Goal: Task Accomplishment & Management: Complete application form

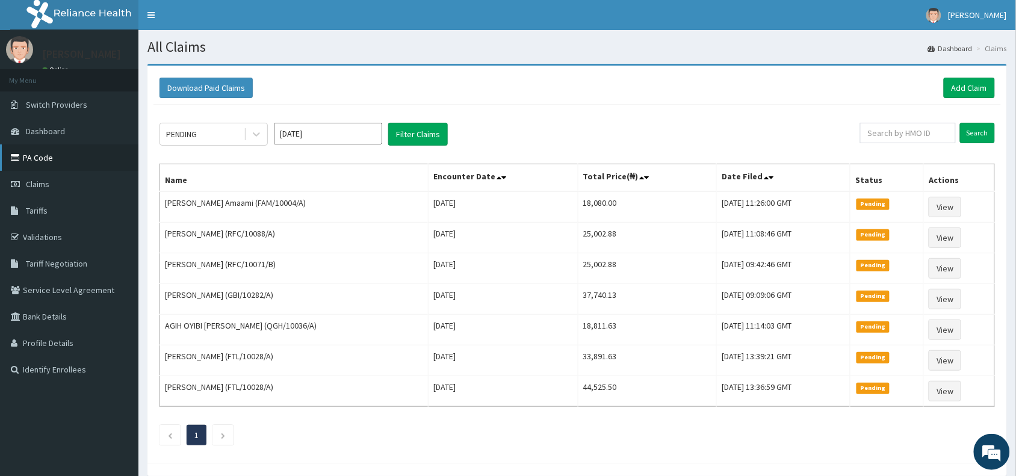
click at [43, 160] on link "PA Code" at bounding box center [69, 157] width 138 height 26
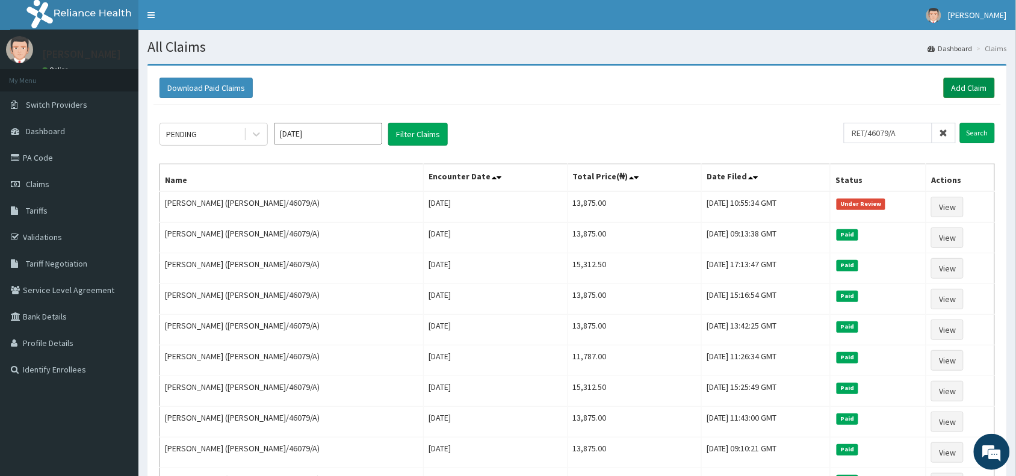
click at [962, 84] on link "Add Claim" at bounding box center [969, 88] width 51 height 20
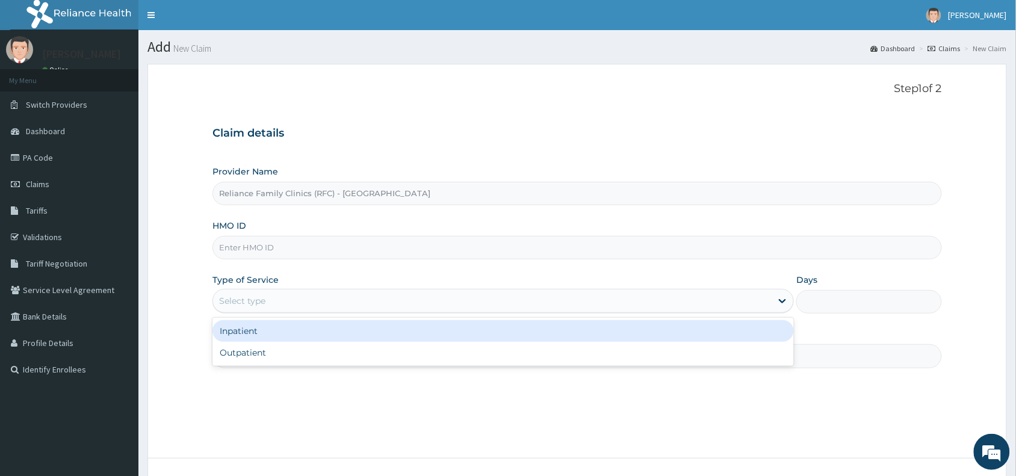
click at [244, 298] on div "Select type" at bounding box center [242, 301] width 46 height 12
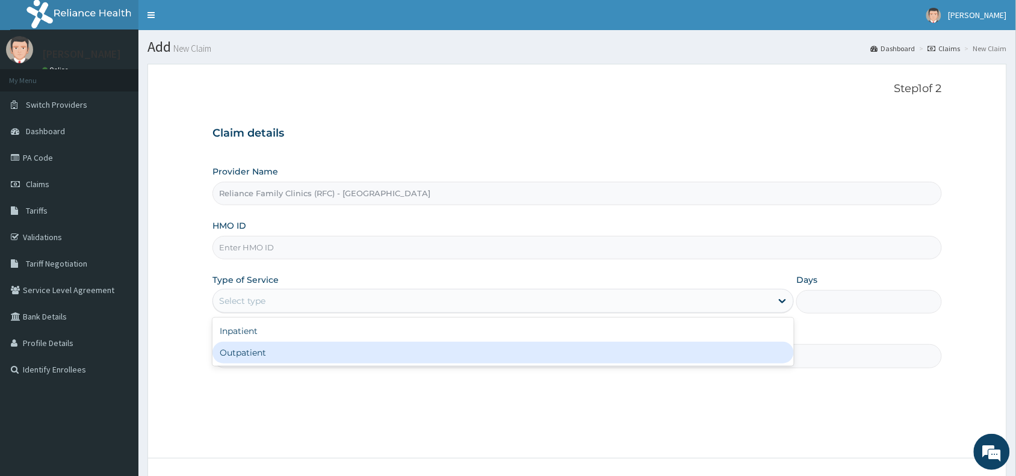
click at [260, 352] on div "Outpatient" at bounding box center [502, 353] width 581 height 22
type input "1"
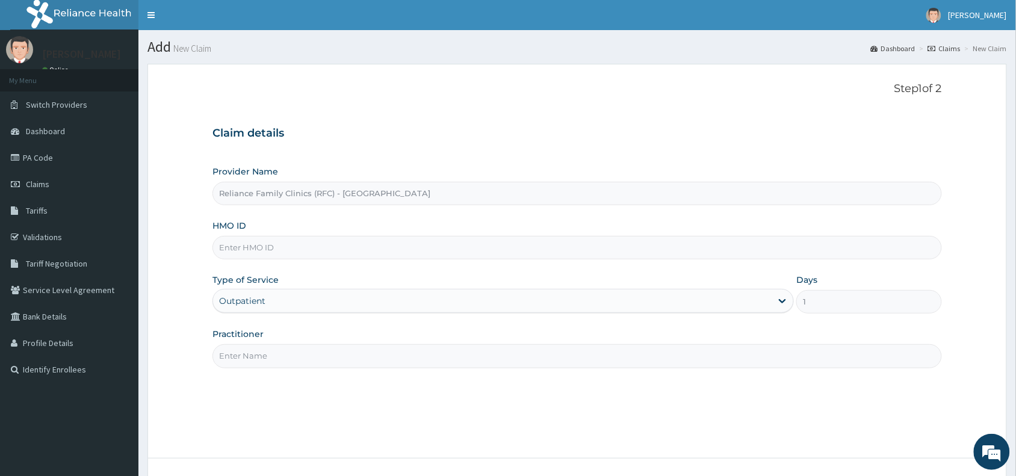
click at [253, 358] on input "Practitioner" at bounding box center [577, 355] width 730 height 23
type input "Dr [PERSON_NAME]"
click at [247, 250] on input "HMO ID" at bounding box center [577, 247] width 730 height 23
paste input "EHG/10029/A"
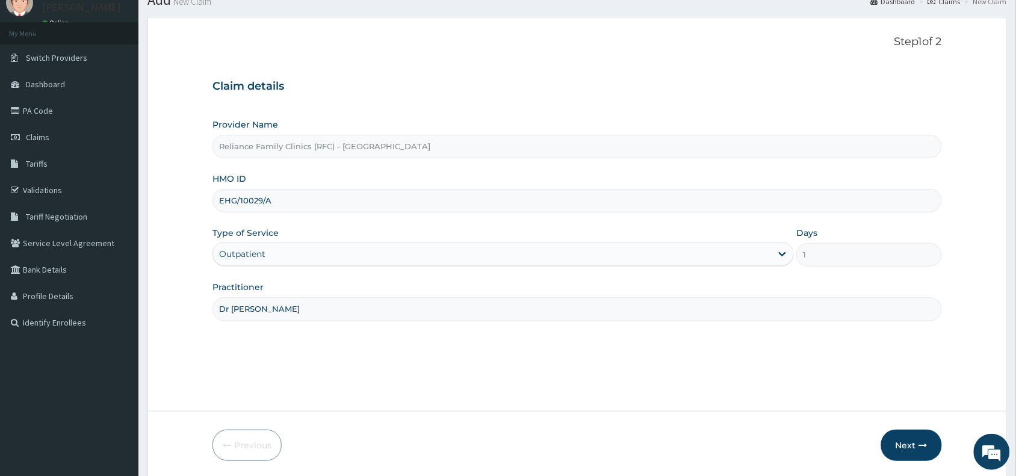
scroll to position [90, 0]
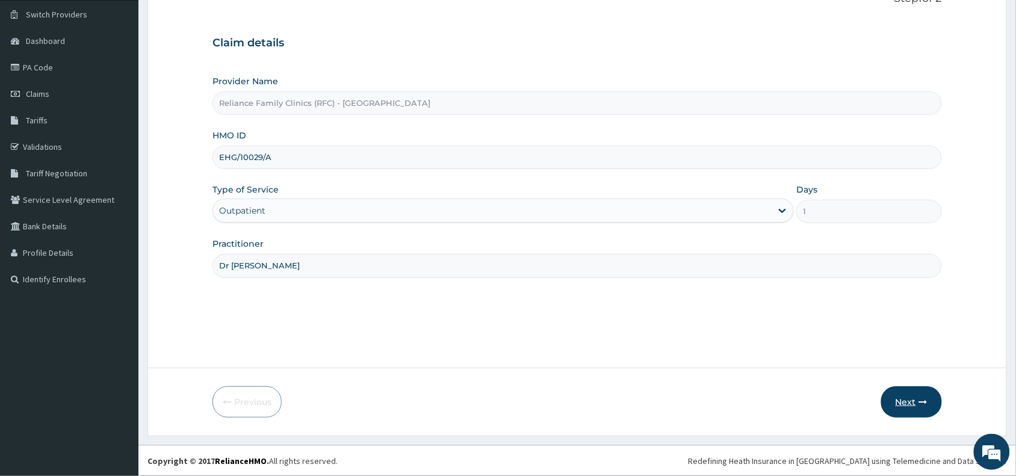
type input "EHG/10029/A"
click at [918, 406] on button "Next" at bounding box center [911, 401] width 61 height 31
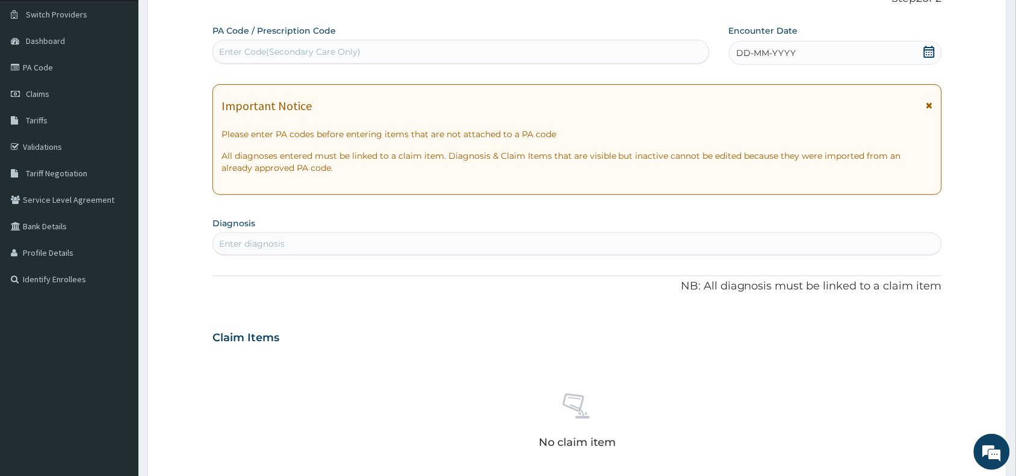
click at [329, 49] on div "Enter Code(Secondary Care Only)" at bounding box center [289, 52] width 141 height 12
paste input "PA/2E6B94"
type input "PA/2E6B94"
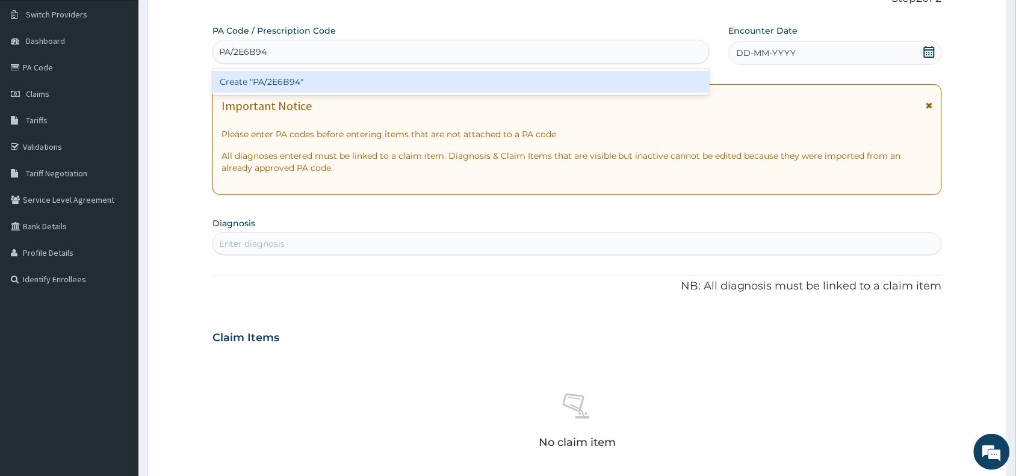
click at [320, 78] on div "Create "PA/2E6B94"" at bounding box center [460, 82] width 497 height 22
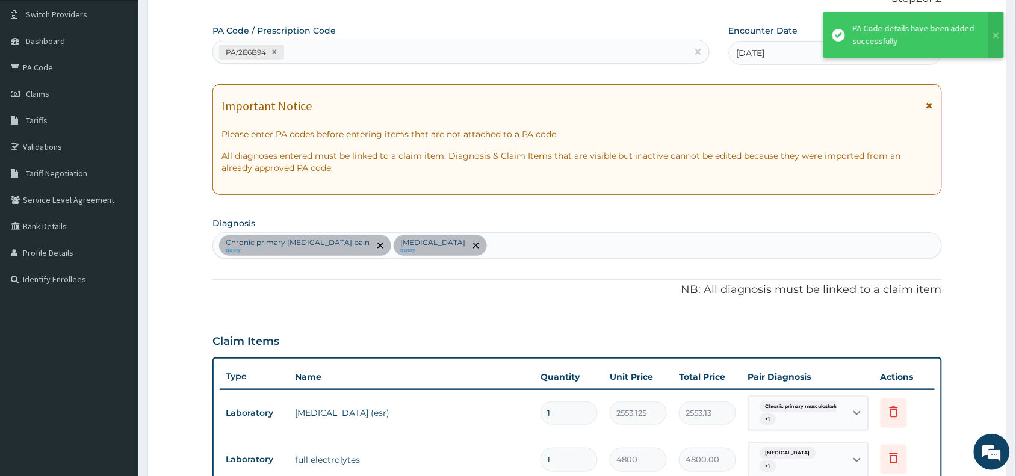
click at [347, 51] on div "PA/2E6B94" at bounding box center [450, 52] width 474 height 20
paste input "PA/7CEE8D"
type input "PA/7CEE8D"
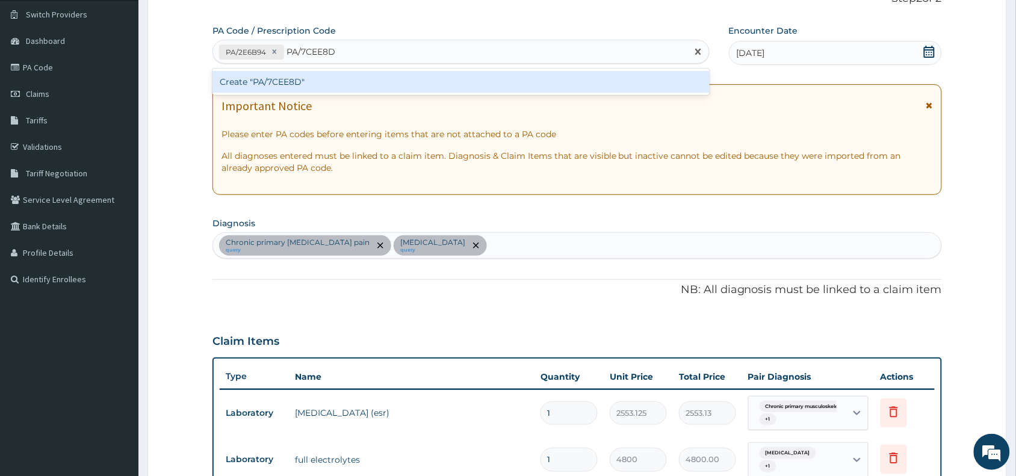
click at [325, 82] on div "Create "PA/7CEE8D"" at bounding box center [460, 82] width 497 height 22
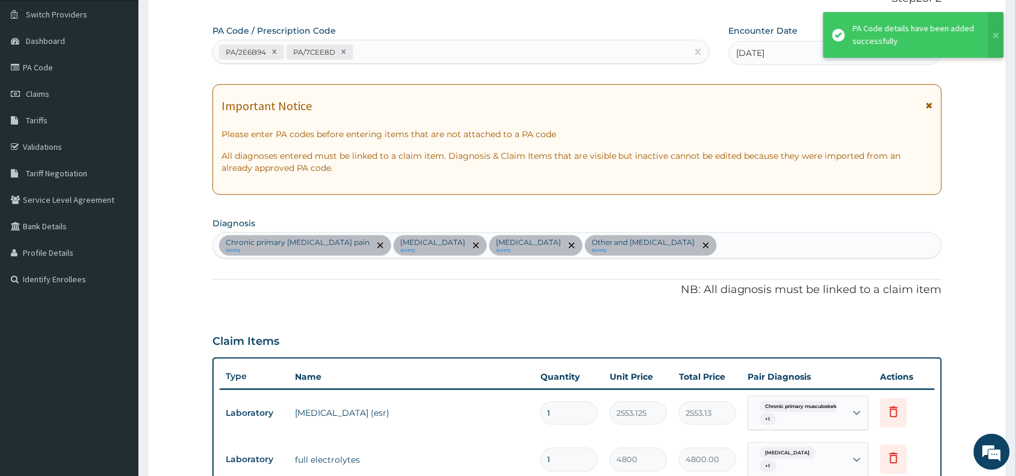
scroll to position [392, 0]
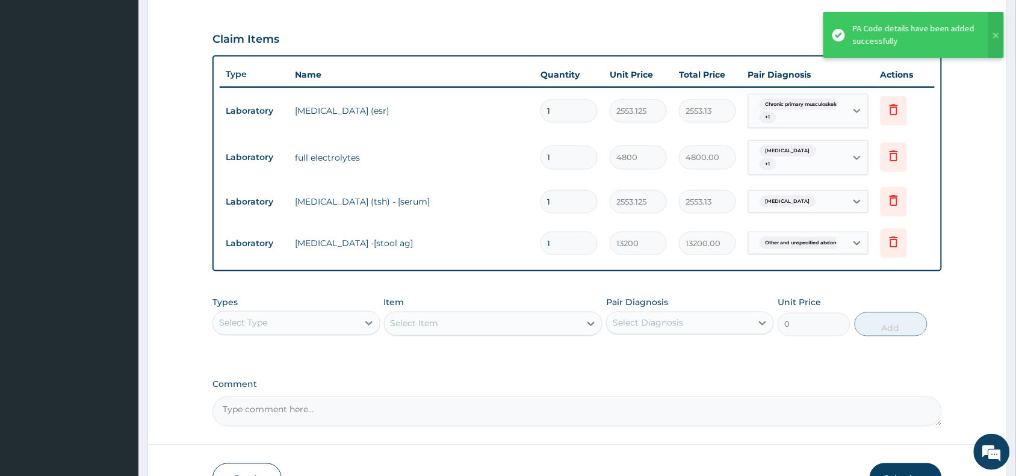
click at [252, 314] on div "Select Type" at bounding box center [285, 323] width 145 height 19
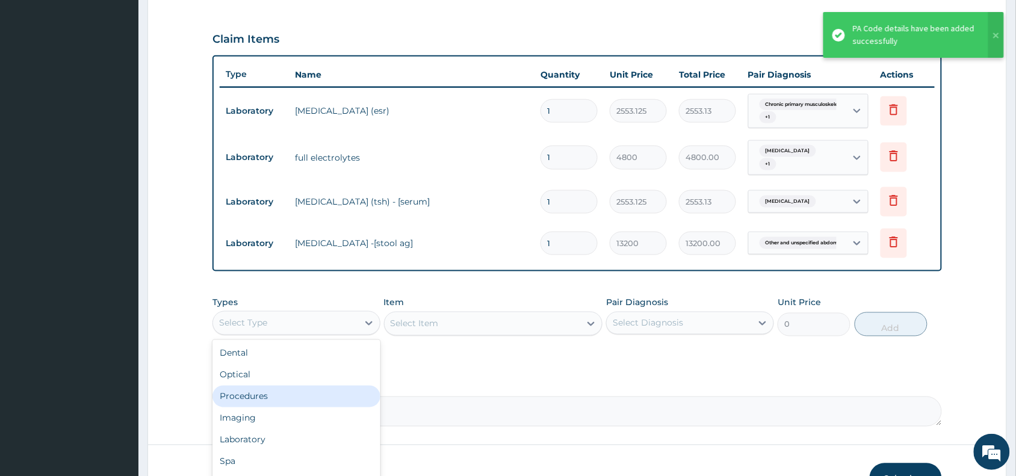
click at [271, 389] on div "Procedures" at bounding box center [296, 397] width 168 height 22
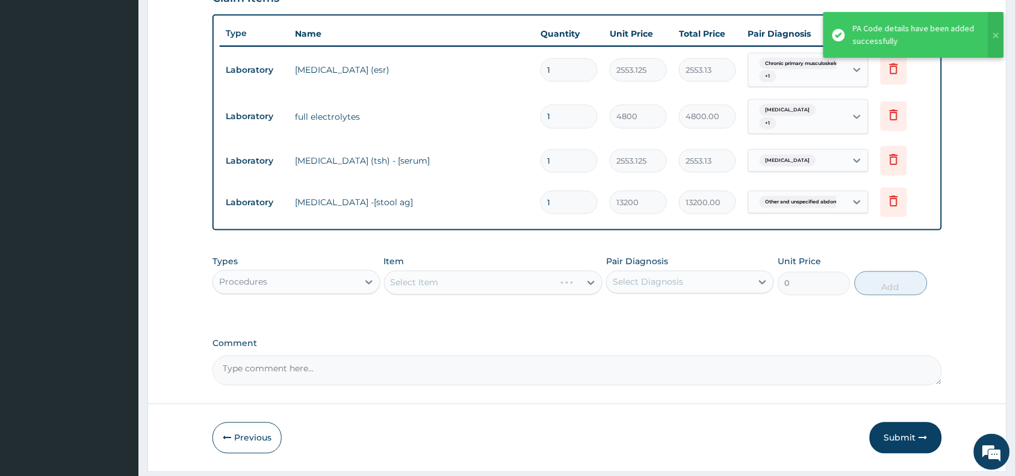
scroll to position [464, 0]
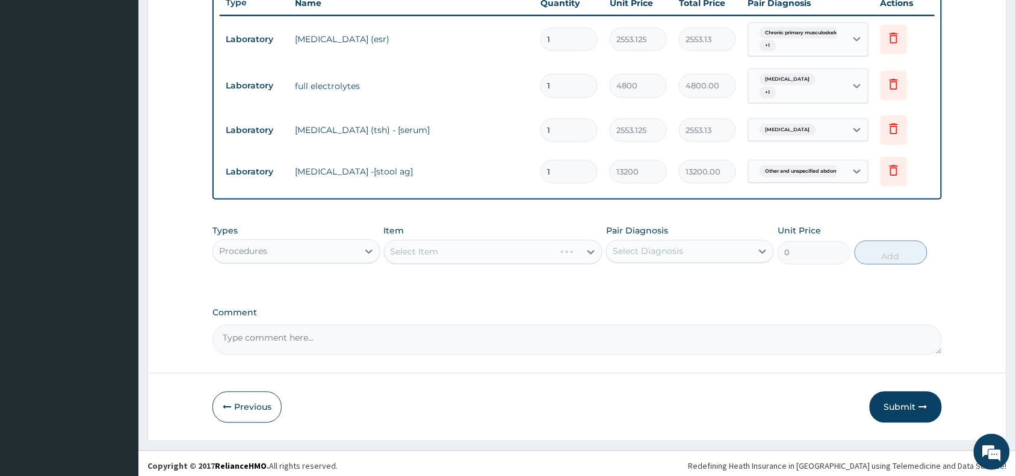
click at [440, 249] on div "Select Item" at bounding box center [493, 252] width 219 height 24
click at [441, 241] on div "Select Item" at bounding box center [493, 252] width 219 height 24
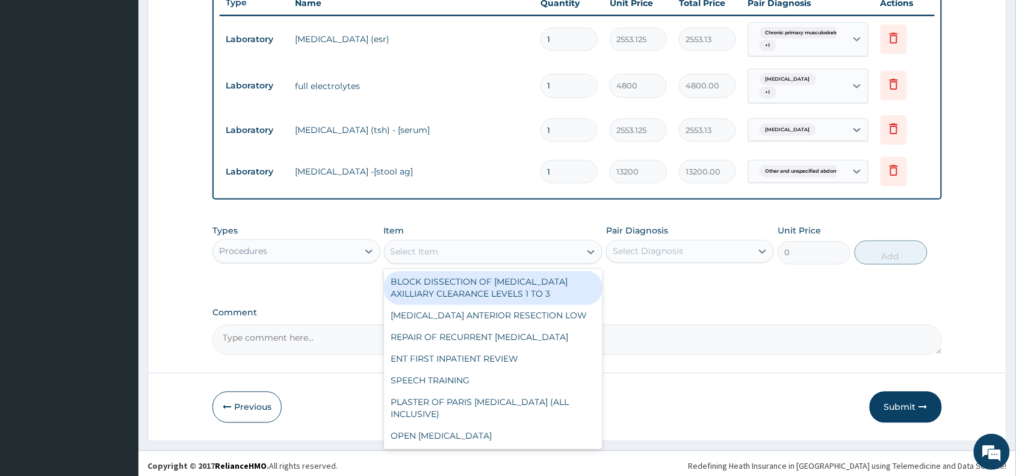
click at [441, 243] on div "Select Item" at bounding box center [483, 252] width 196 height 19
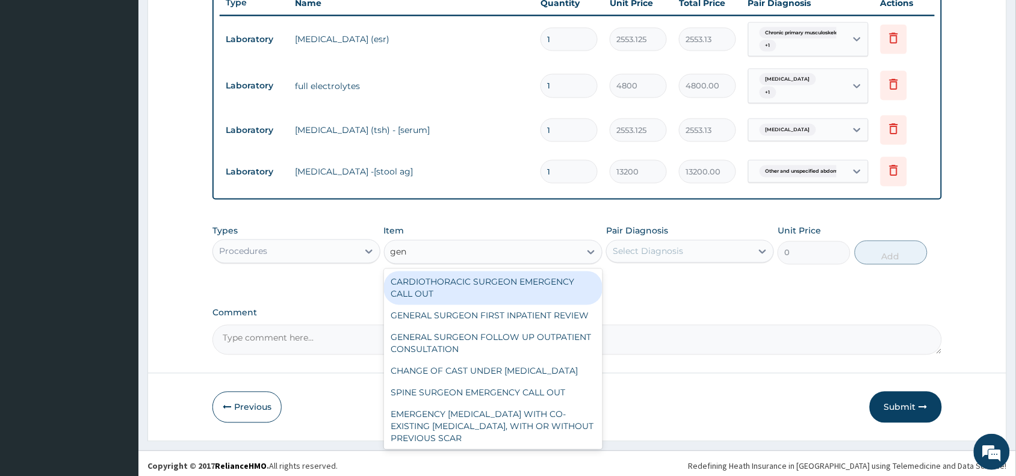
type input "gene"
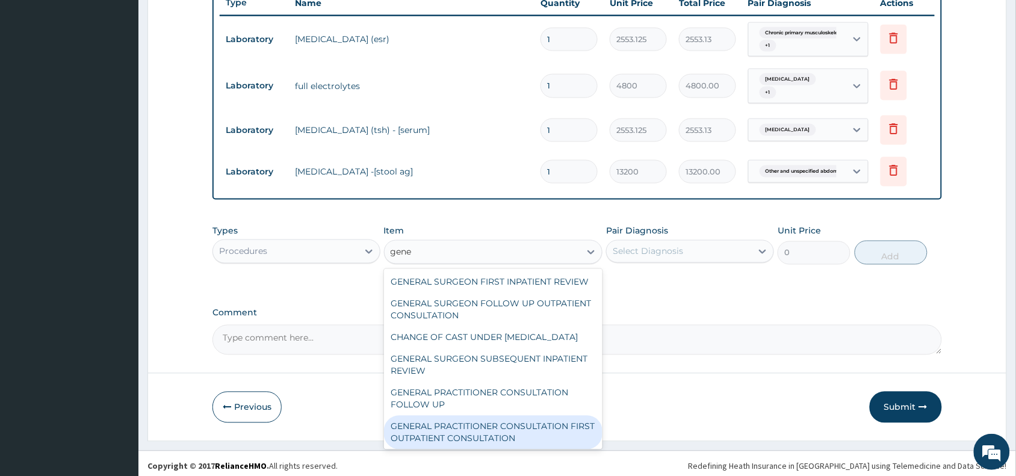
scroll to position [149, 0]
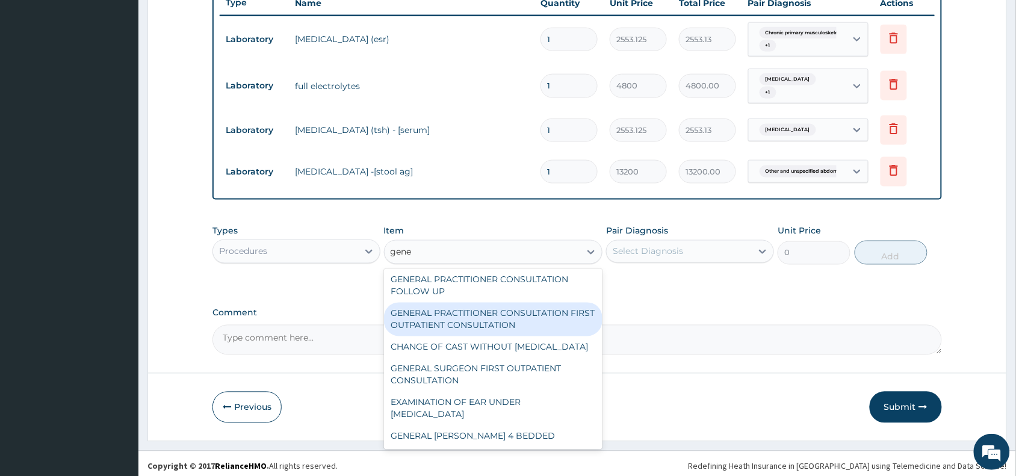
click at [458, 307] on div "GENERAL PRACTITIONER CONSULTATION FIRST OUTPATIENT CONSULTATION" at bounding box center [493, 320] width 219 height 34
type input "3370.125"
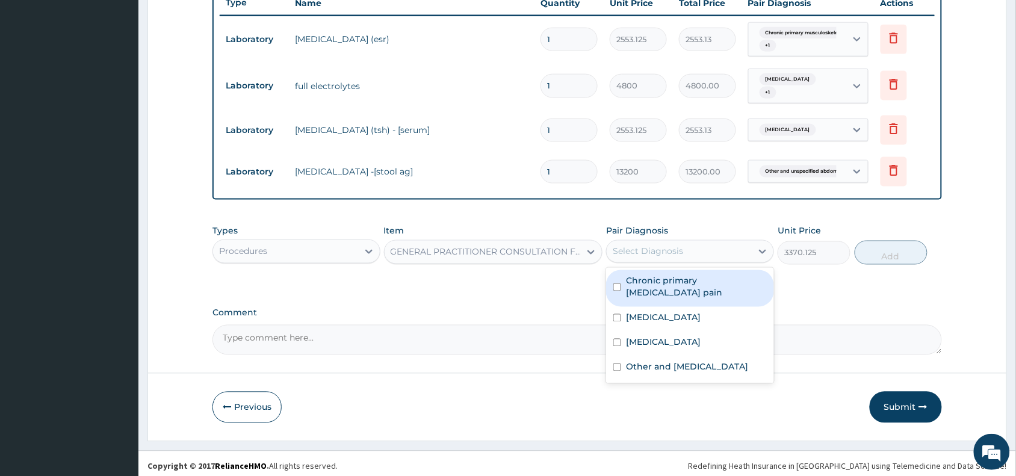
click at [635, 246] on div "Select Diagnosis" at bounding box center [648, 252] width 70 height 12
click at [645, 287] on label "Chronic primary [MEDICAL_DATA] pain" at bounding box center [696, 287] width 141 height 24
checkbox input "true"
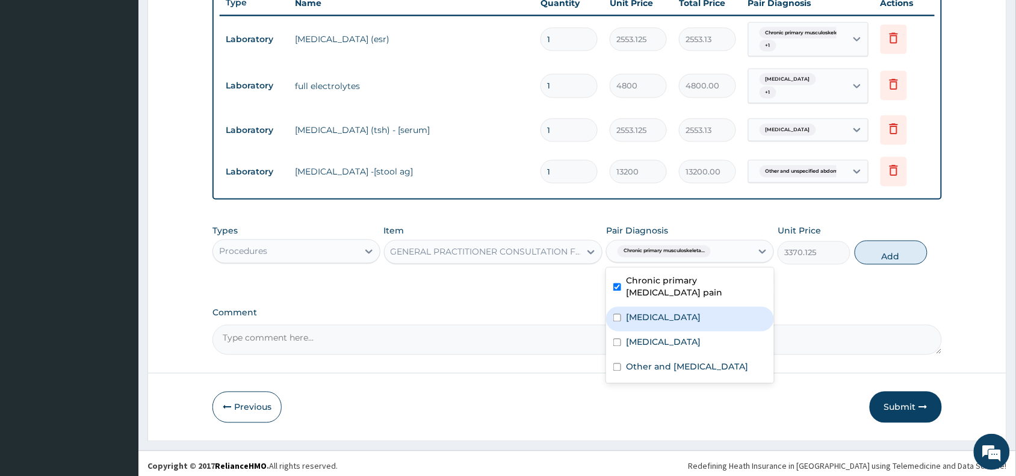
click at [644, 323] on div "[MEDICAL_DATA]" at bounding box center [690, 319] width 168 height 25
checkbox input "true"
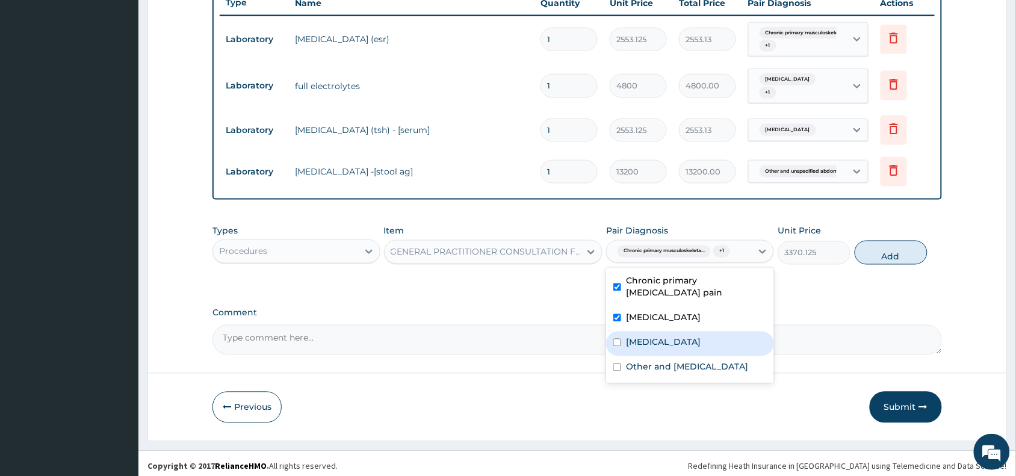
drag, startPoint x: 647, startPoint y: 338, endPoint x: 651, endPoint y: 381, distance: 42.9
click at [648, 343] on div "[MEDICAL_DATA]" at bounding box center [690, 344] width 168 height 25
checkbox input "true"
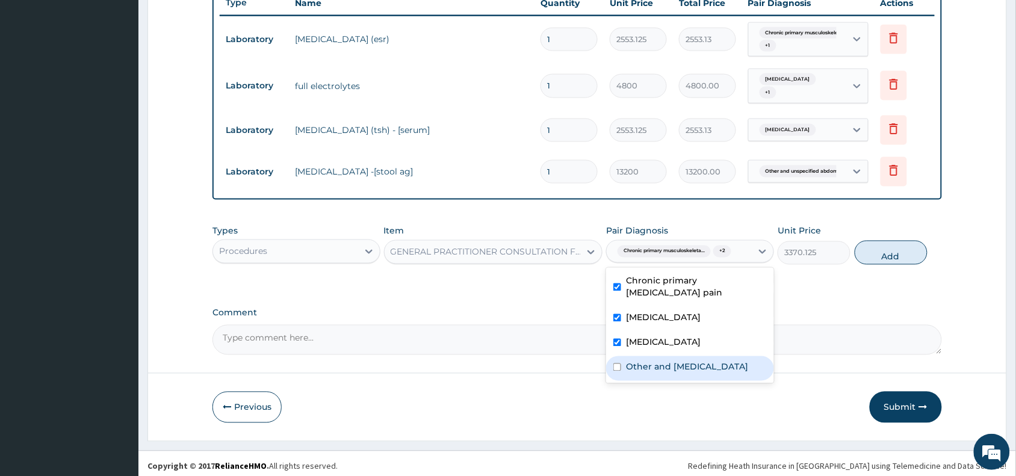
drag, startPoint x: 651, startPoint y: 381, endPoint x: 726, endPoint y: 361, distance: 77.2
click at [653, 381] on div "Other and [MEDICAL_DATA]" at bounding box center [690, 368] width 168 height 25
checkbox input "true"
click at [890, 246] on button "Add" at bounding box center [891, 253] width 73 height 24
type input "0"
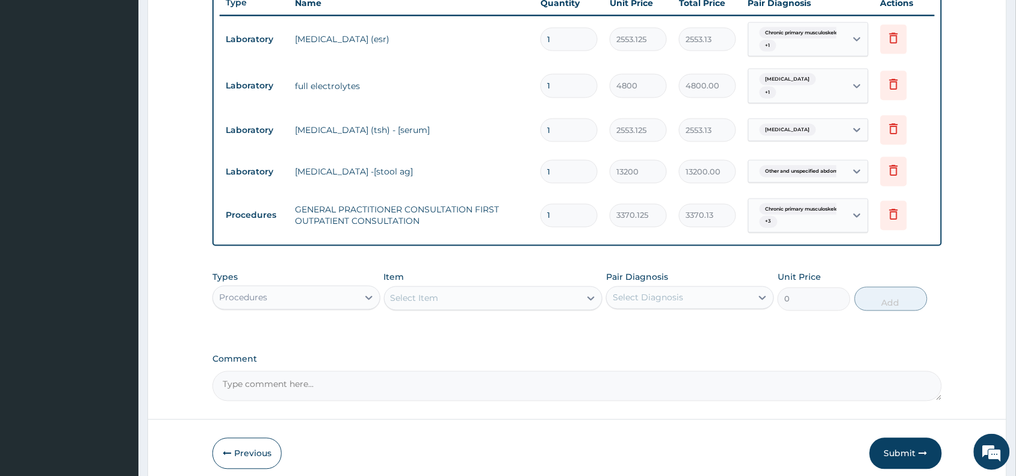
click at [332, 290] on div "Procedures" at bounding box center [285, 297] width 145 height 19
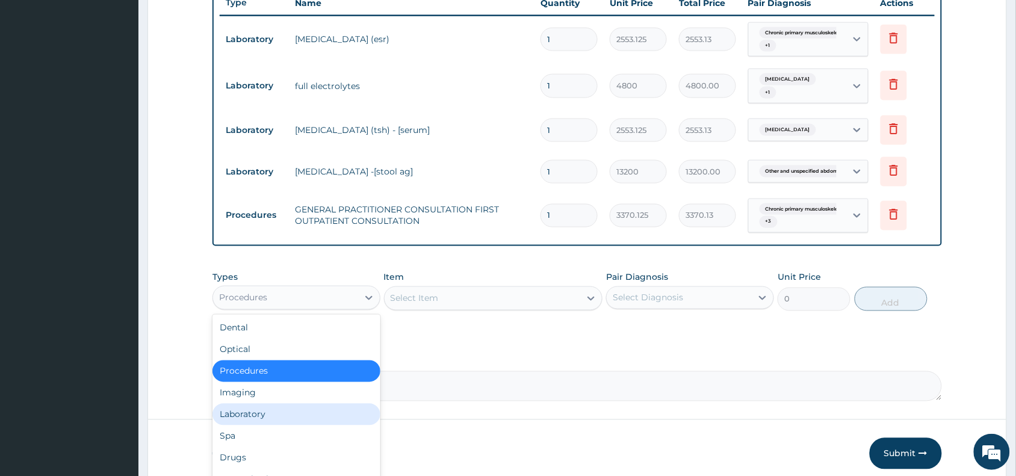
click at [264, 413] on div "Laboratory" at bounding box center [296, 415] width 168 height 22
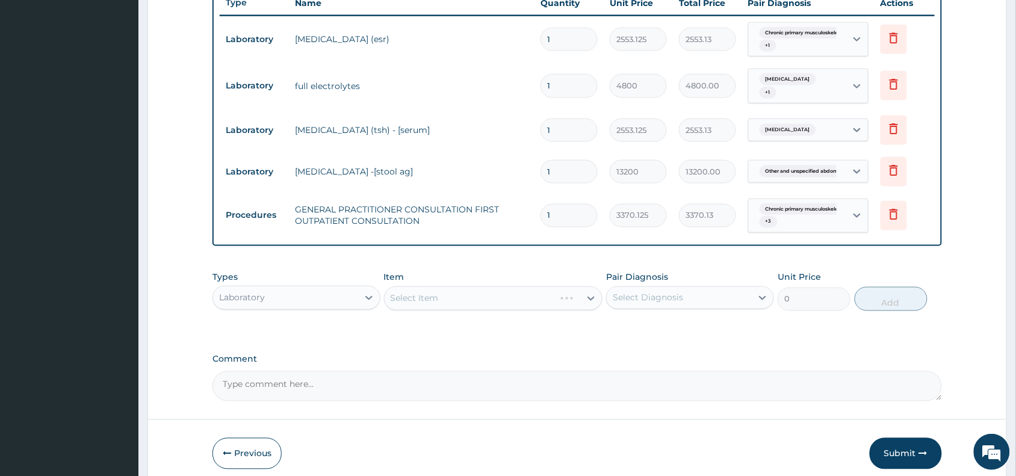
scroll to position [510, 0]
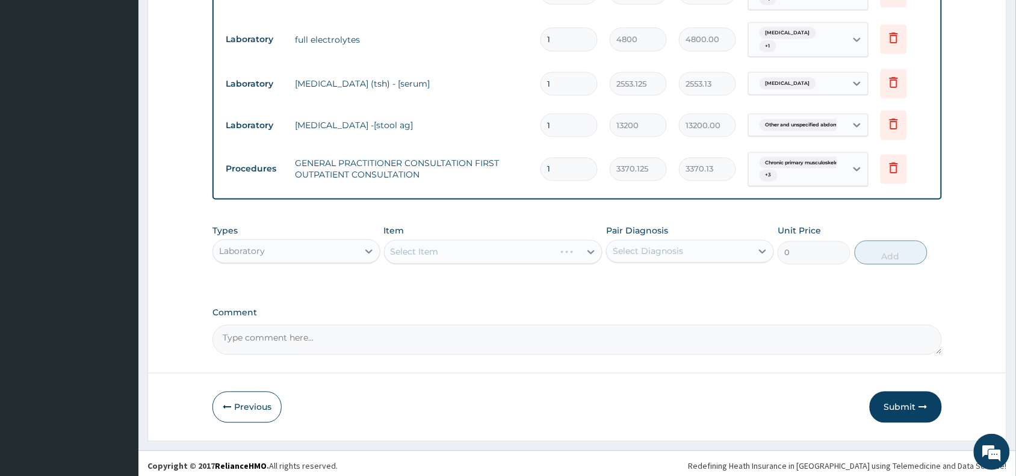
click at [476, 245] on div "Select Item" at bounding box center [493, 252] width 219 height 24
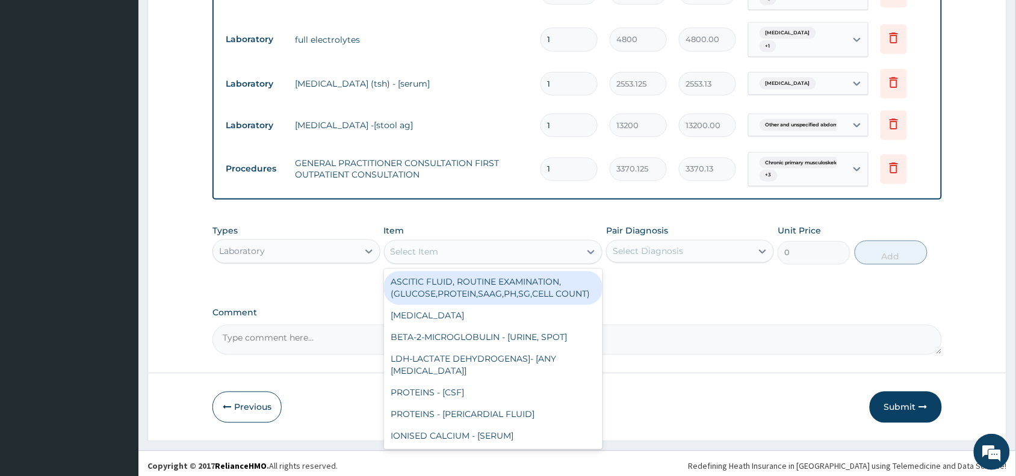
click at [476, 245] on div "Select Item" at bounding box center [483, 252] width 196 height 19
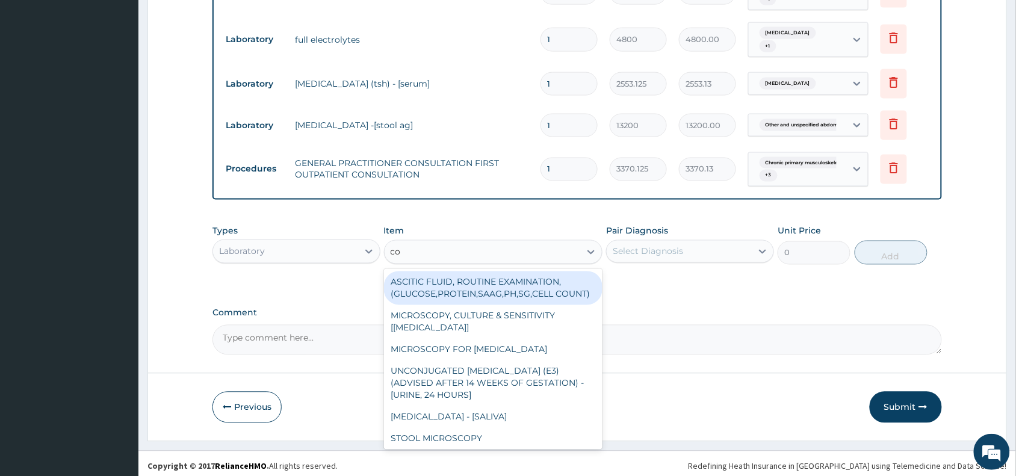
type input "com"
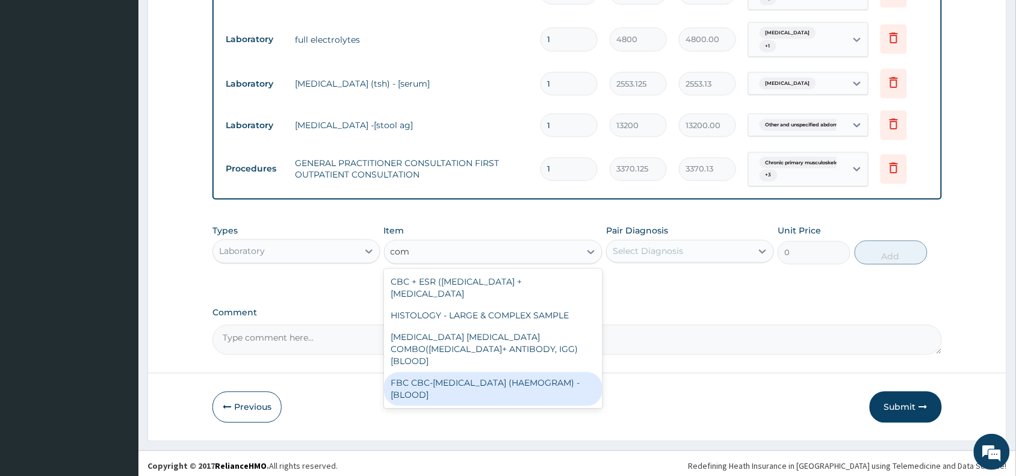
drag, startPoint x: 465, startPoint y: 371, endPoint x: 516, endPoint y: 329, distance: 66.7
click at [468, 373] on div "FBC CBC-[MEDICAL_DATA] (HAEMOGRAM) - [BLOOD]" at bounding box center [493, 390] width 219 height 34
type input "4085"
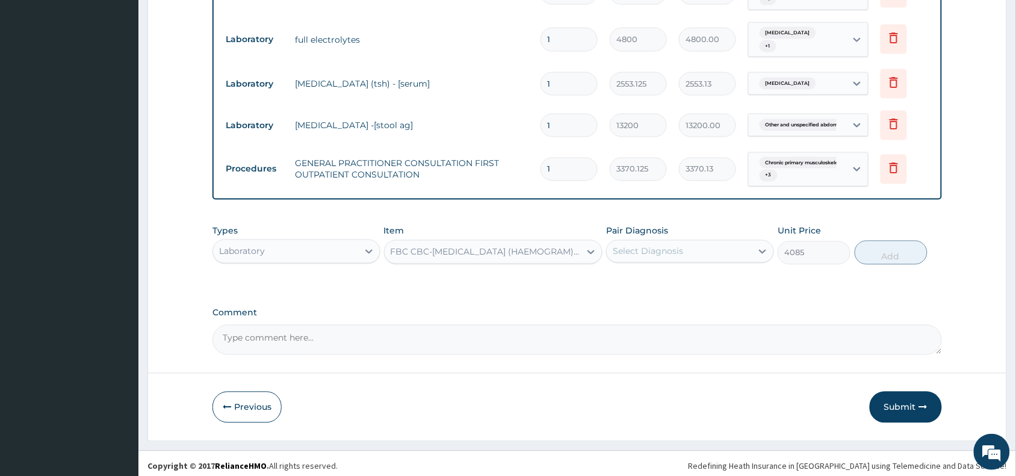
click at [702, 244] on div "Select Diagnosis" at bounding box center [679, 251] width 145 height 19
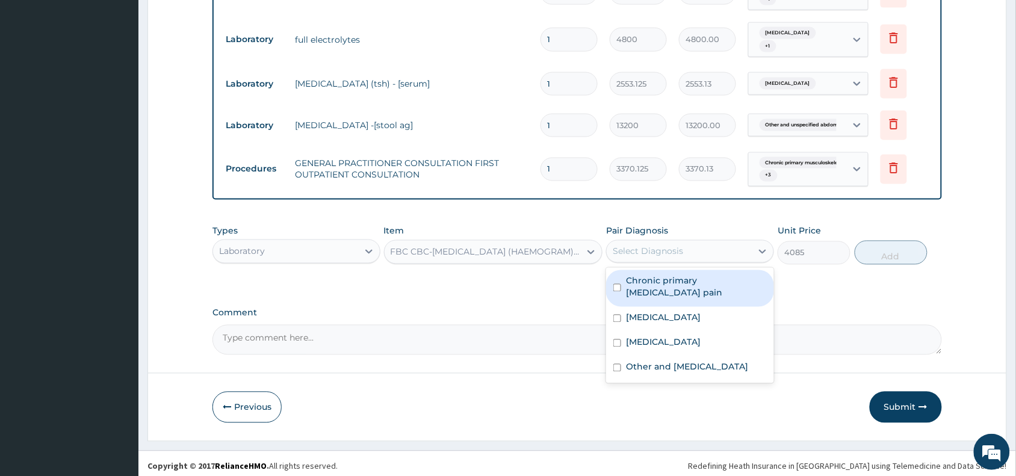
click at [690, 277] on label "Chronic primary [MEDICAL_DATA] pain" at bounding box center [696, 287] width 141 height 24
checkbox input "true"
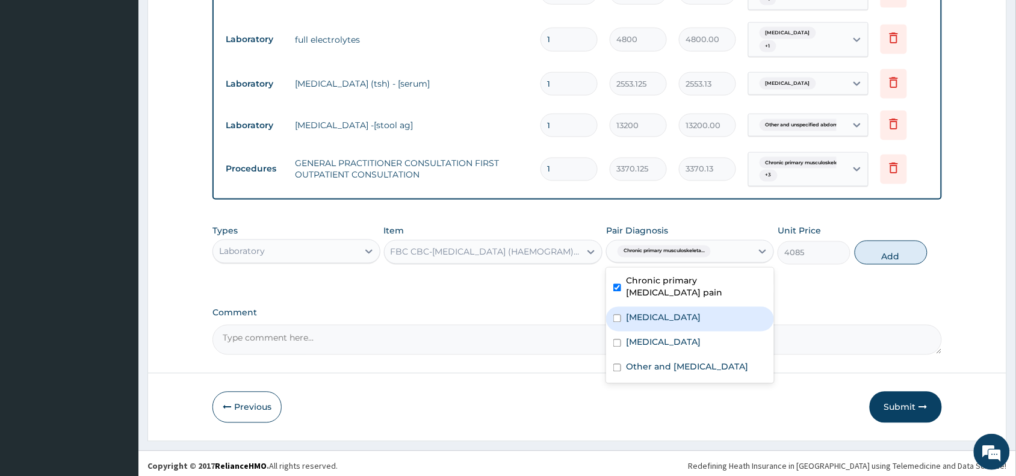
click at [680, 309] on div "[MEDICAL_DATA]" at bounding box center [690, 319] width 168 height 25
checkbox input "true"
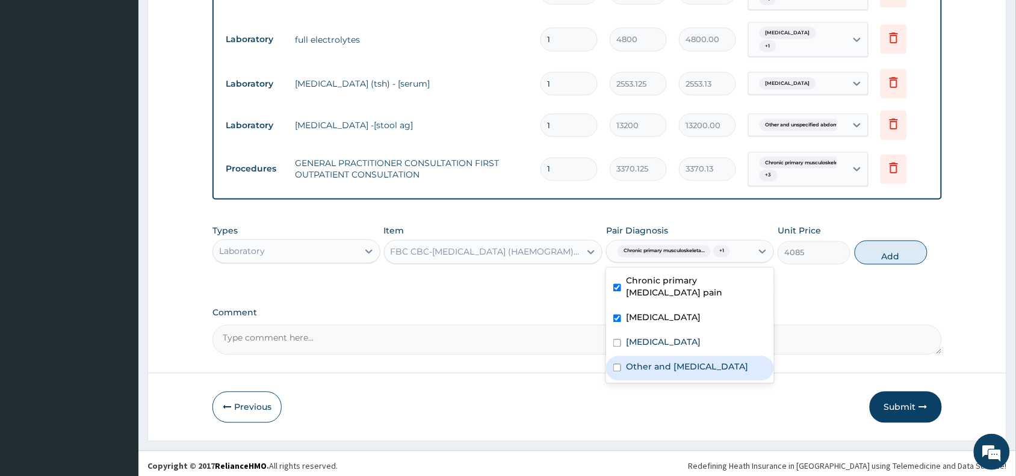
click at [698, 361] on label "Other and [MEDICAL_DATA]" at bounding box center [687, 367] width 122 height 12
checkbox input "true"
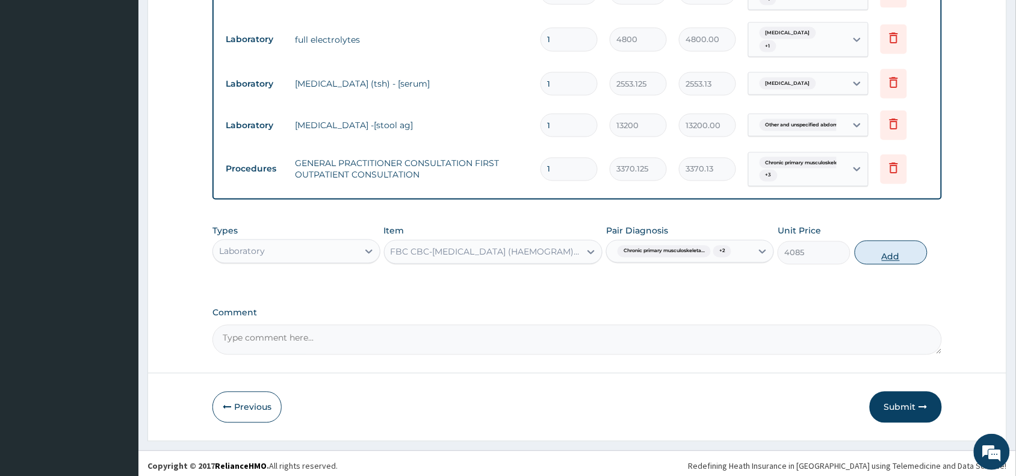
click at [899, 249] on button "Add" at bounding box center [891, 253] width 73 height 24
type input "0"
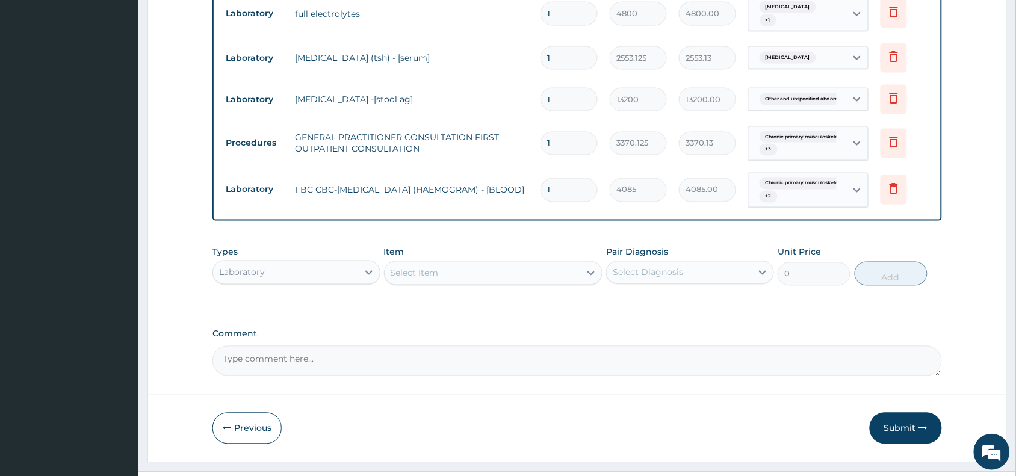
scroll to position [558, 0]
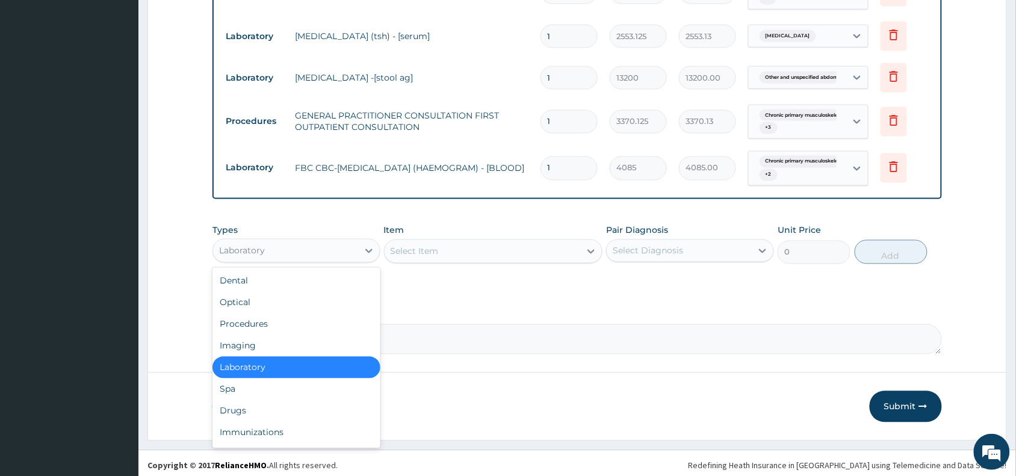
click at [278, 248] on div "Laboratory" at bounding box center [285, 250] width 145 height 19
click at [252, 401] on div "Drugs" at bounding box center [296, 411] width 168 height 22
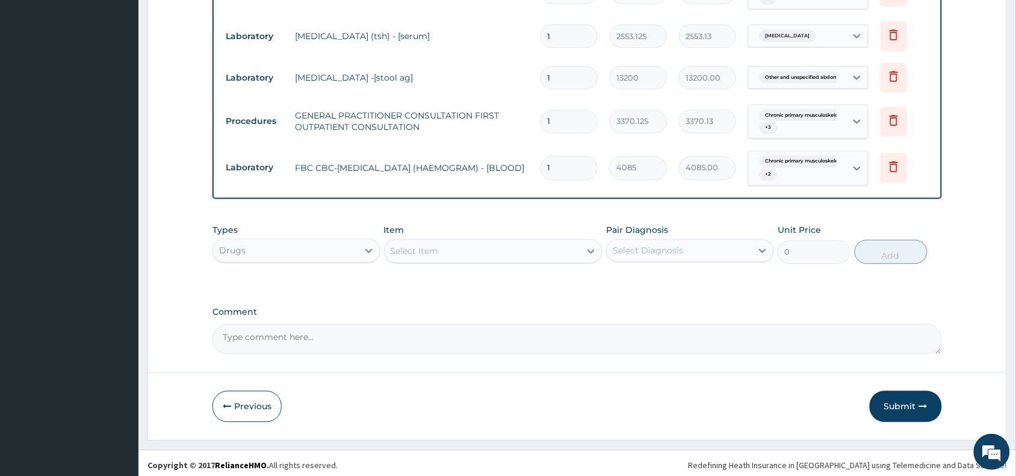
click at [411, 246] on div "Select Item" at bounding box center [415, 252] width 48 height 12
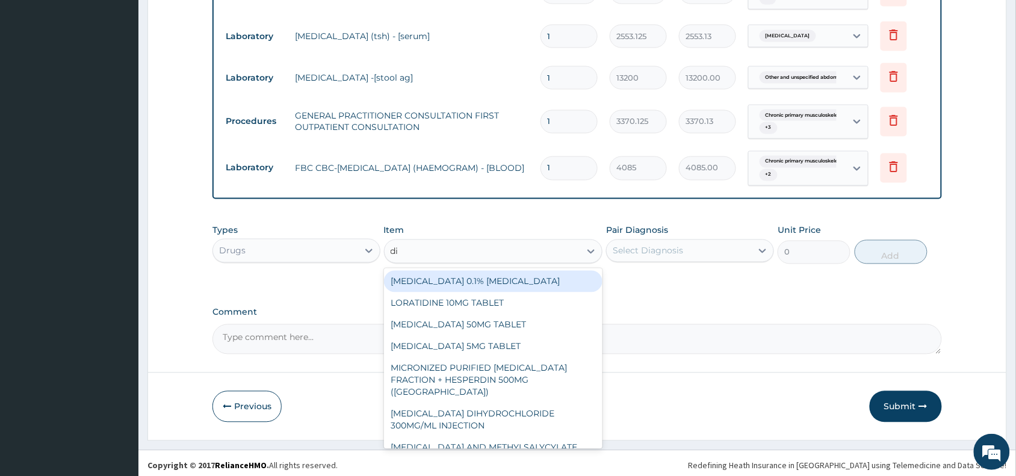
type input "dic"
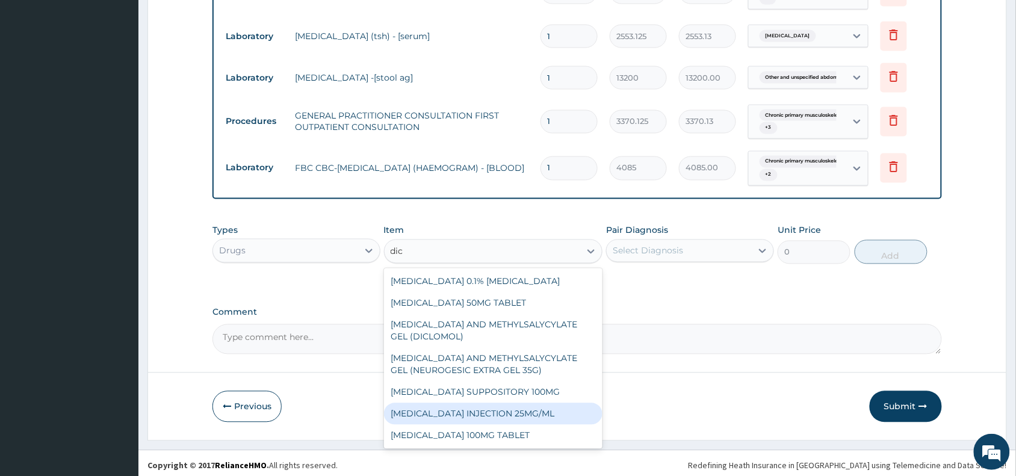
click at [494, 406] on div "[MEDICAL_DATA] INJECTION 25MG/ML" at bounding box center [493, 414] width 219 height 22
type input "97.75"
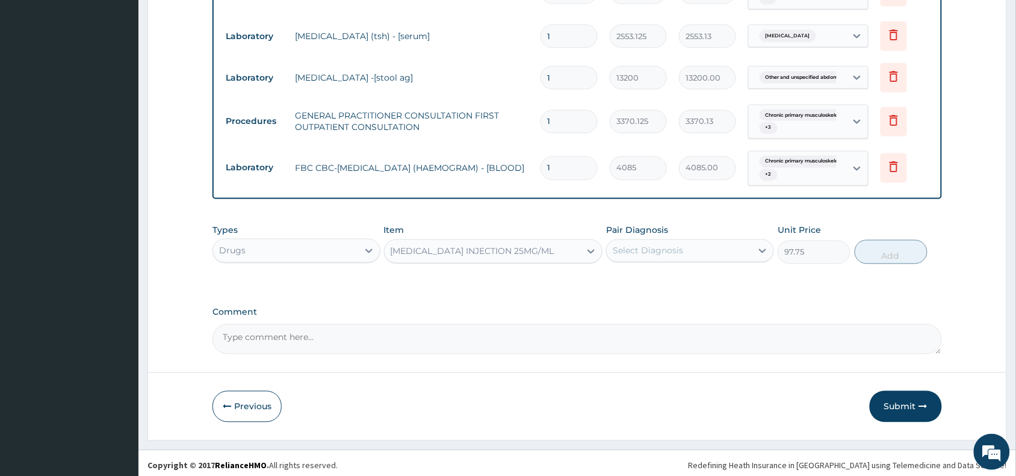
click at [647, 245] on div "Select Diagnosis" at bounding box center [648, 251] width 70 height 12
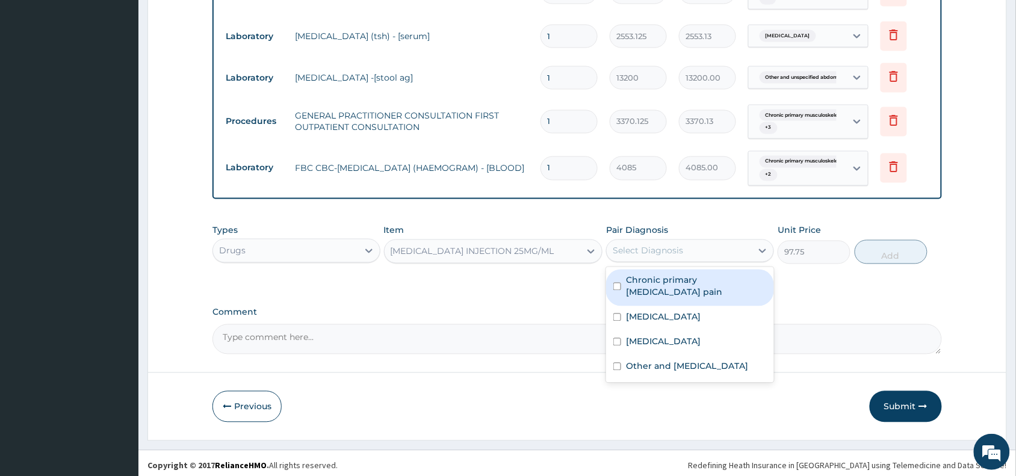
click at [660, 287] on label "Chronic primary [MEDICAL_DATA] pain" at bounding box center [696, 286] width 141 height 24
checkbox input "true"
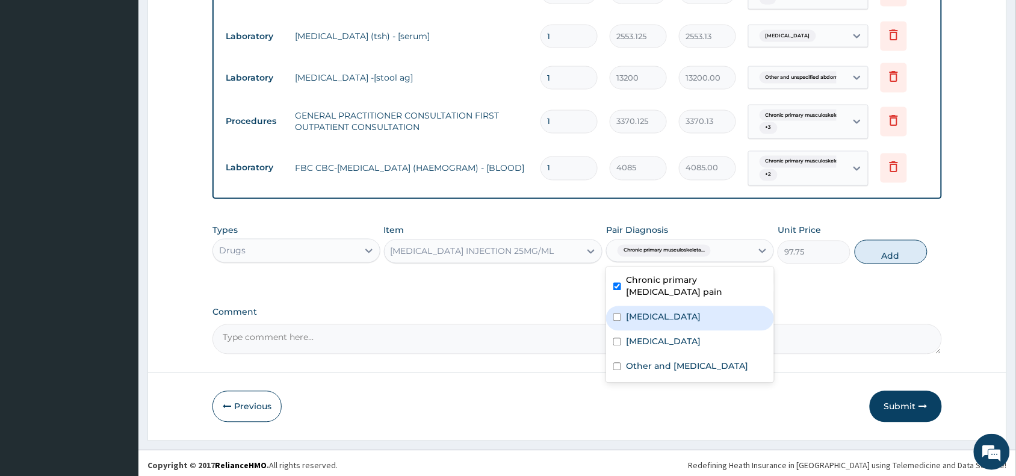
click at [660, 321] on div "[MEDICAL_DATA]" at bounding box center [690, 318] width 168 height 25
checkbox input "true"
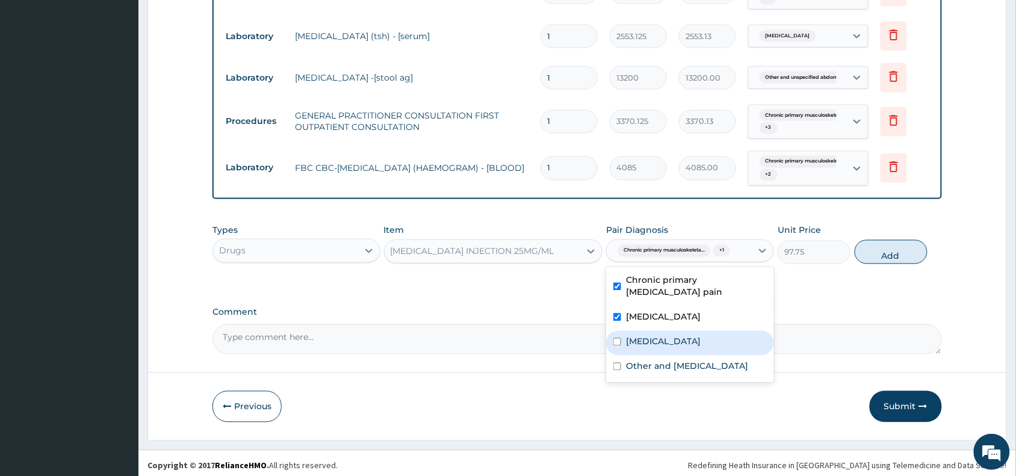
click at [662, 339] on label "[MEDICAL_DATA]" at bounding box center [663, 342] width 75 height 12
checkbox input "true"
drag, startPoint x: 662, startPoint y: 376, endPoint x: 816, endPoint y: 331, distance: 160.0
click at [671, 373] on label "Other and [MEDICAL_DATA]" at bounding box center [687, 367] width 122 height 12
checkbox input "true"
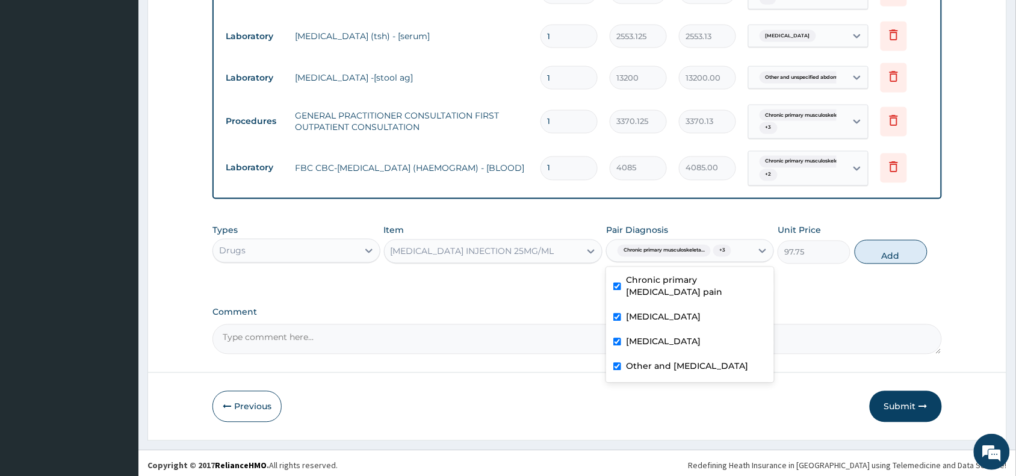
click at [702, 280] on label "Chronic primary [MEDICAL_DATA] pain" at bounding box center [696, 286] width 141 height 24
checkbox input "false"
click at [626, 317] on label "[MEDICAL_DATA]" at bounding box center [663, 317] width 75 height 12
checkbox input "false"
click at [647, 336] on label "[MEDICAL_DATA]" at bounding box center [663, 342] width 75 height 12
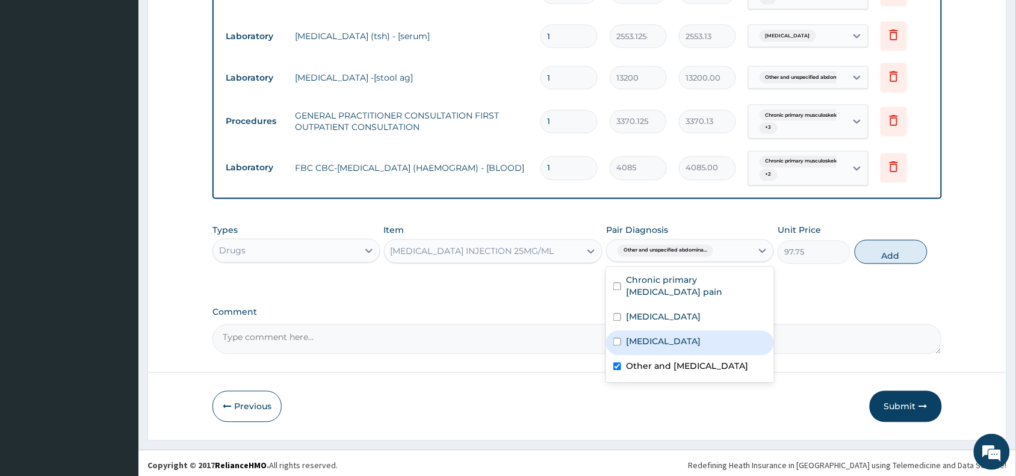
checkbox input "false"
click at [876, 244] on button "Add" at bounding box center [891, 252] width 73 height 24
type input "0"
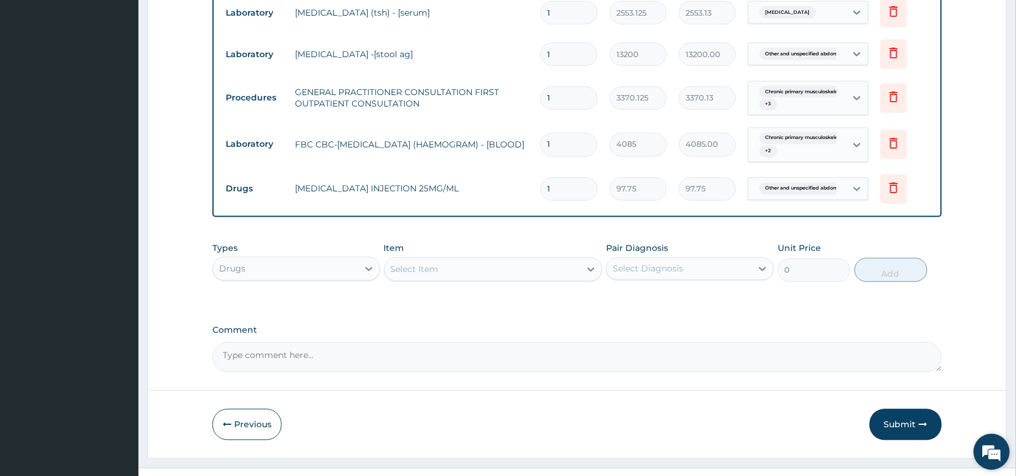
scroll to position [600, 0]
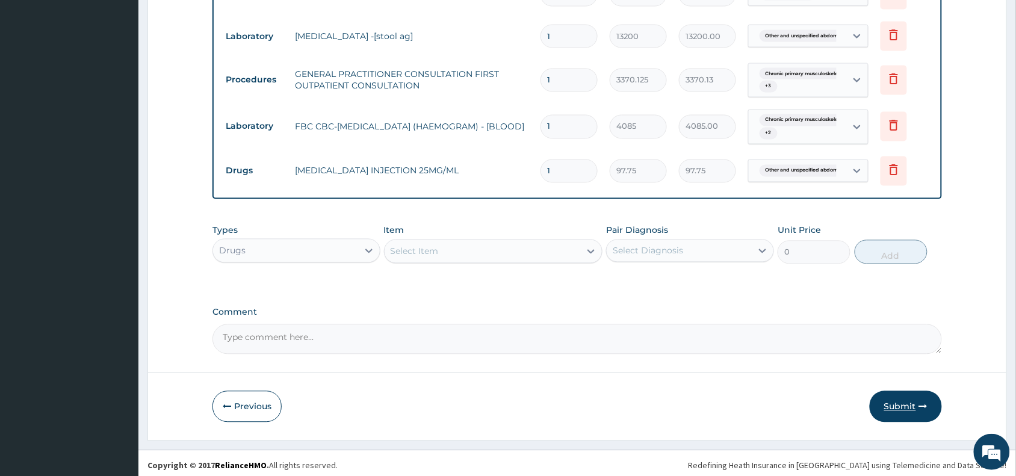
click at [901, 401] on button "Submit" at bounding box center [906, 406] width 72 height 31
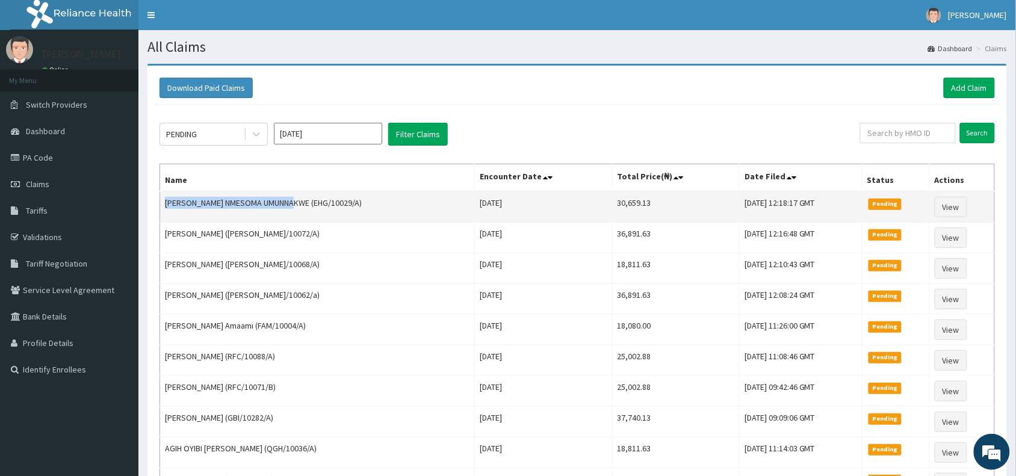
drag, startPoint x: 303, startPoint y: 202, endPoint x: 164, endPoint y: 203, distance: 138.4
click at [164, 203] on td "EMMANUELLA NMESOMA UMUNNAKWE (EHG/10029/A)" at bounding box center [317, 206] width 315 height 31
copy td "EMMANUELLA NMESOMA UMUNNAKWE"
